Goal: Task Accomplishment & Management: Use online tool/utility

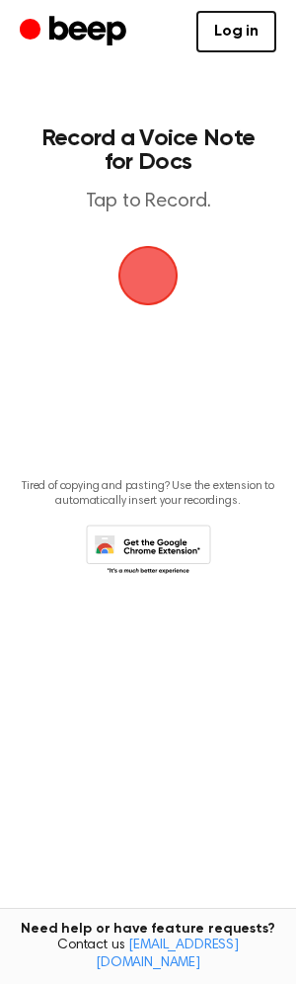
drag, startPoint x: 126, startPoint y: 734, endPoint x: 129, endPoint y: 681, distance: 52.4
click at [126, 735] on main "Record a Voice Note for Docs Tap to Record. Tired of copying and pasting? Use t…" at bounding box center [148, 460] width 296 height 920
click at [148, 633] on main "Record a Voice Note for Docs Tap to Record. Tired of copying and pasting? Use t…" at bounding box center [148, 460] width 296 height 920
click at [153, 279] on span "button" at bounding box center [147, 275] width 55 height 55
